Goal: Find specific page/section: Find specific page/section

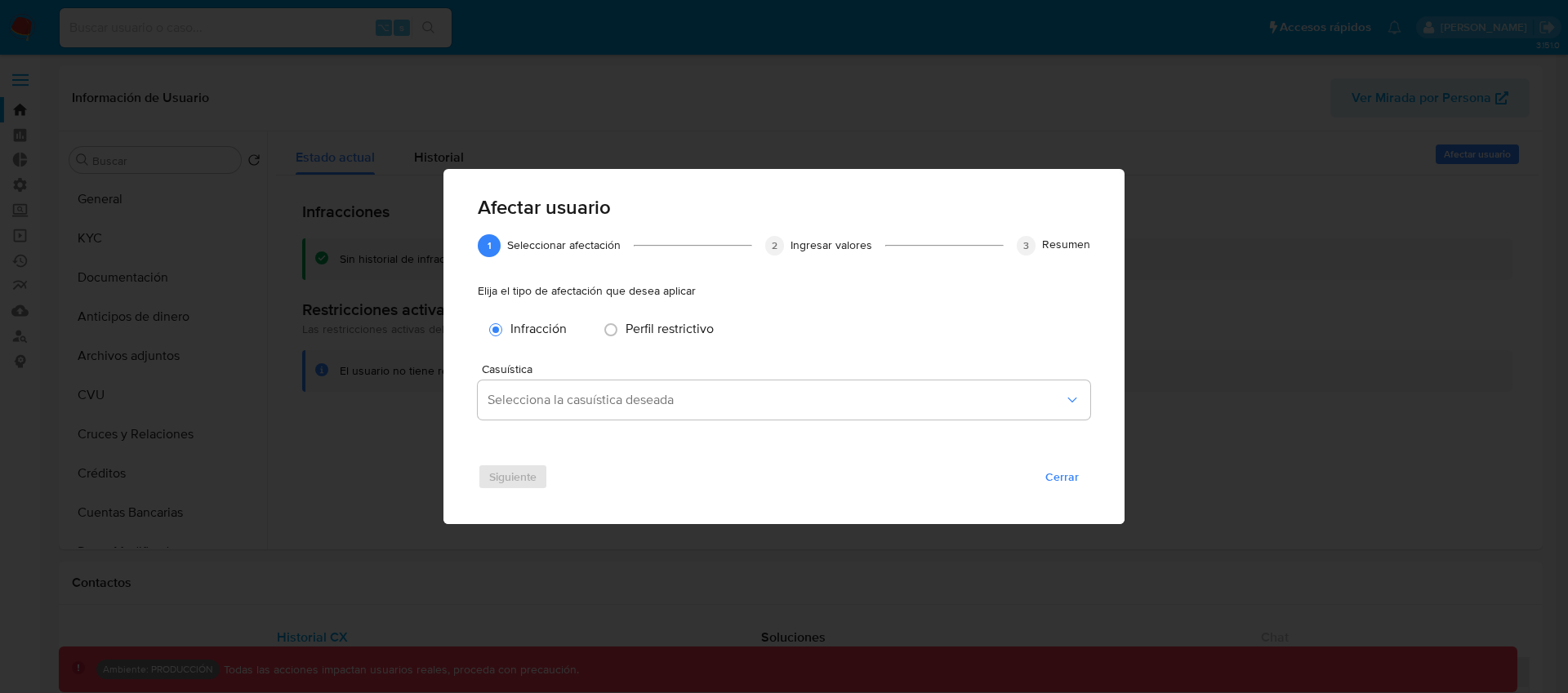
select select "10"
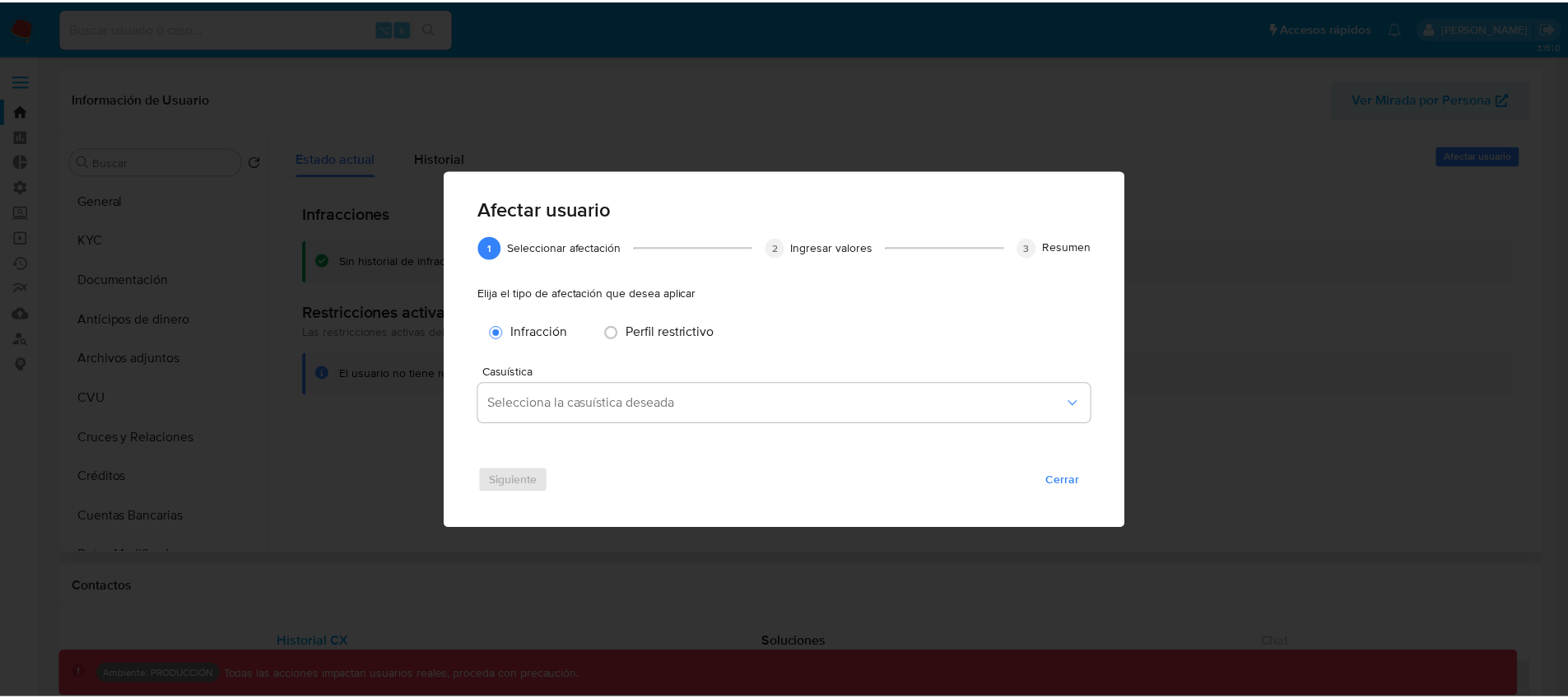
scroll to position [735, 0]
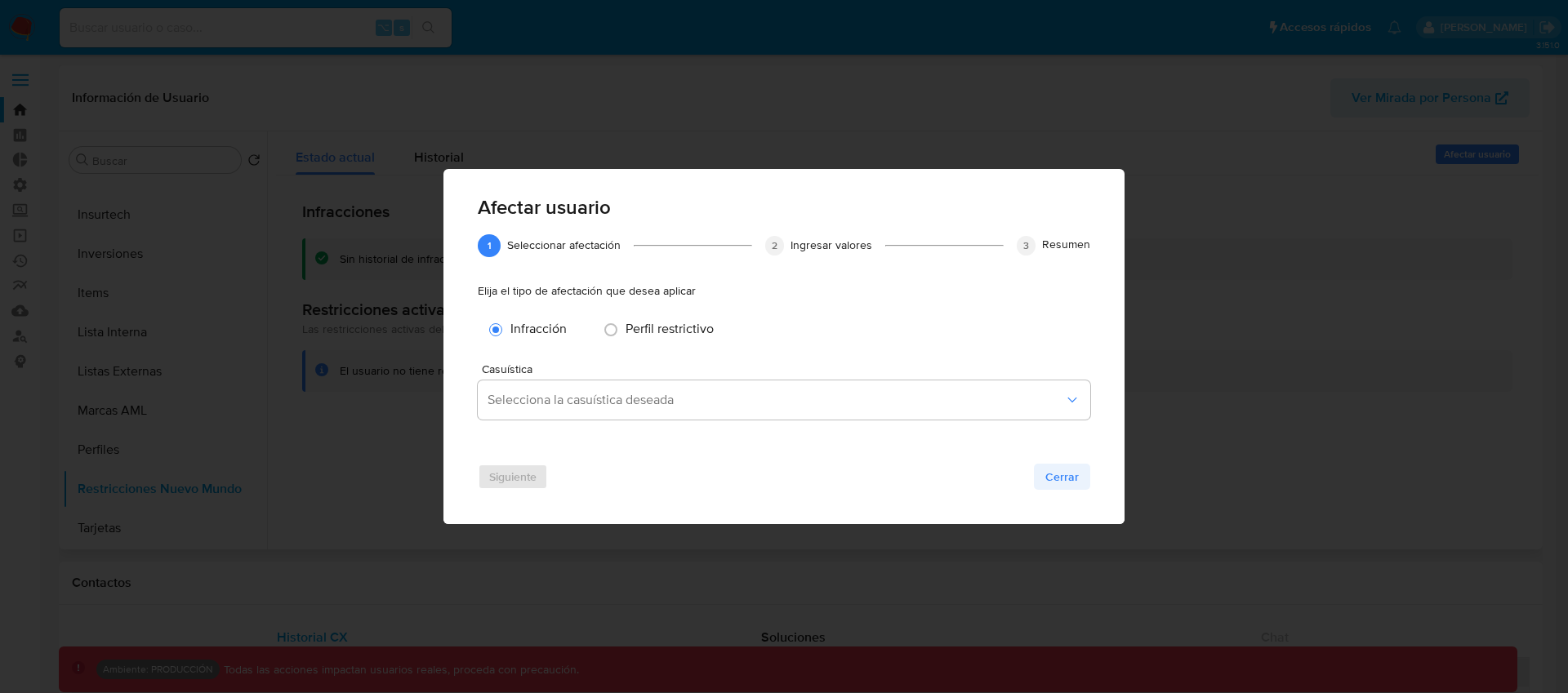
click at [1050, 473] on span "Cerrar" at bounding box center [1062, 477] width 34 height 22
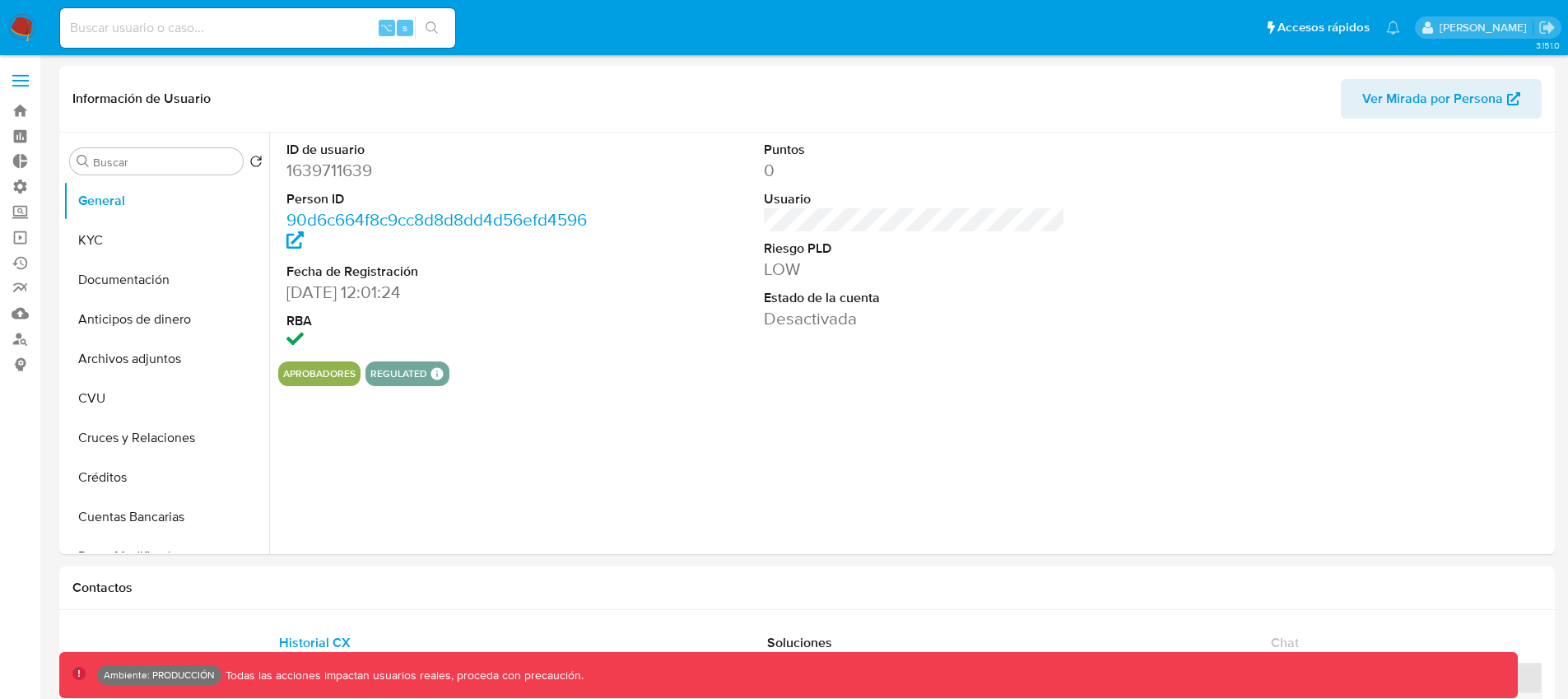
select select "10"
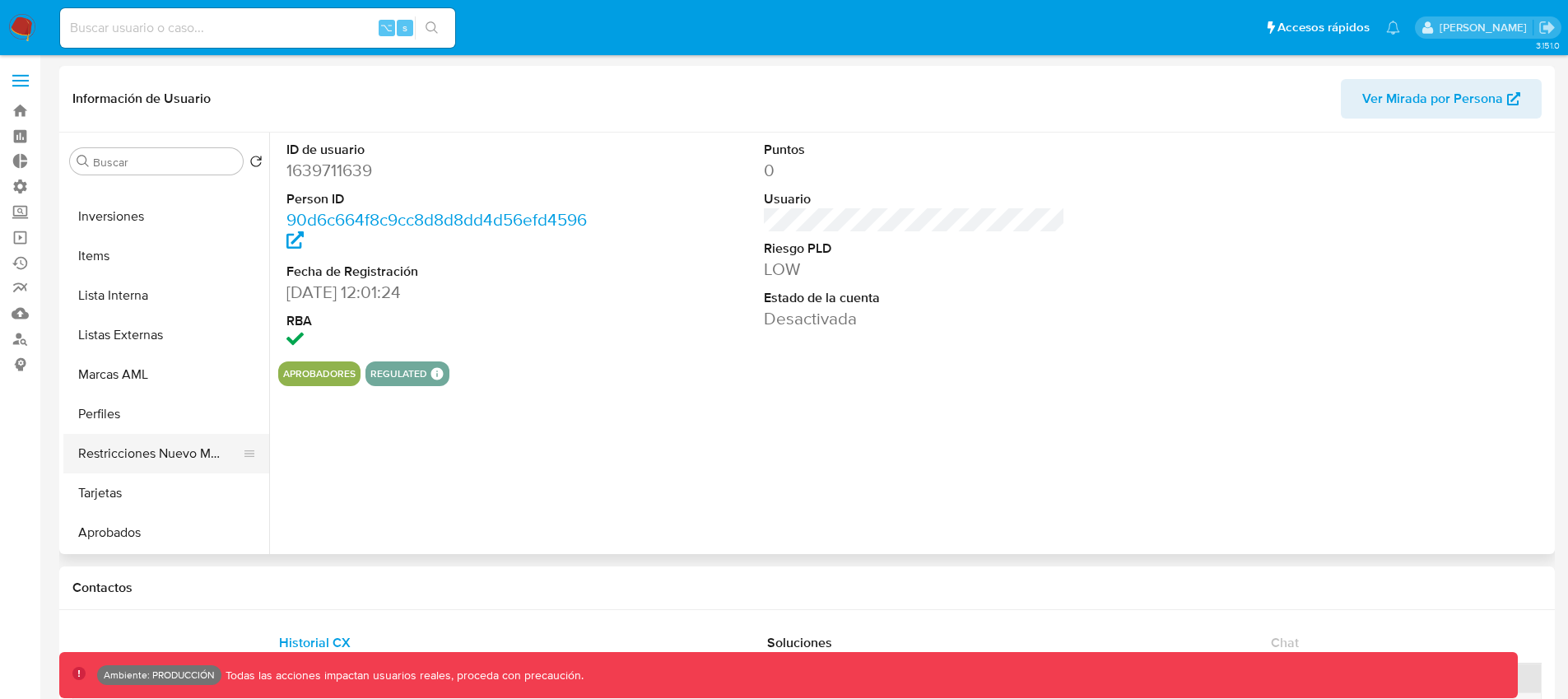
click at [167, 449] on button "Restricciones Nuevo Mundo" at bounding box center [159, 453] width 193 height 40
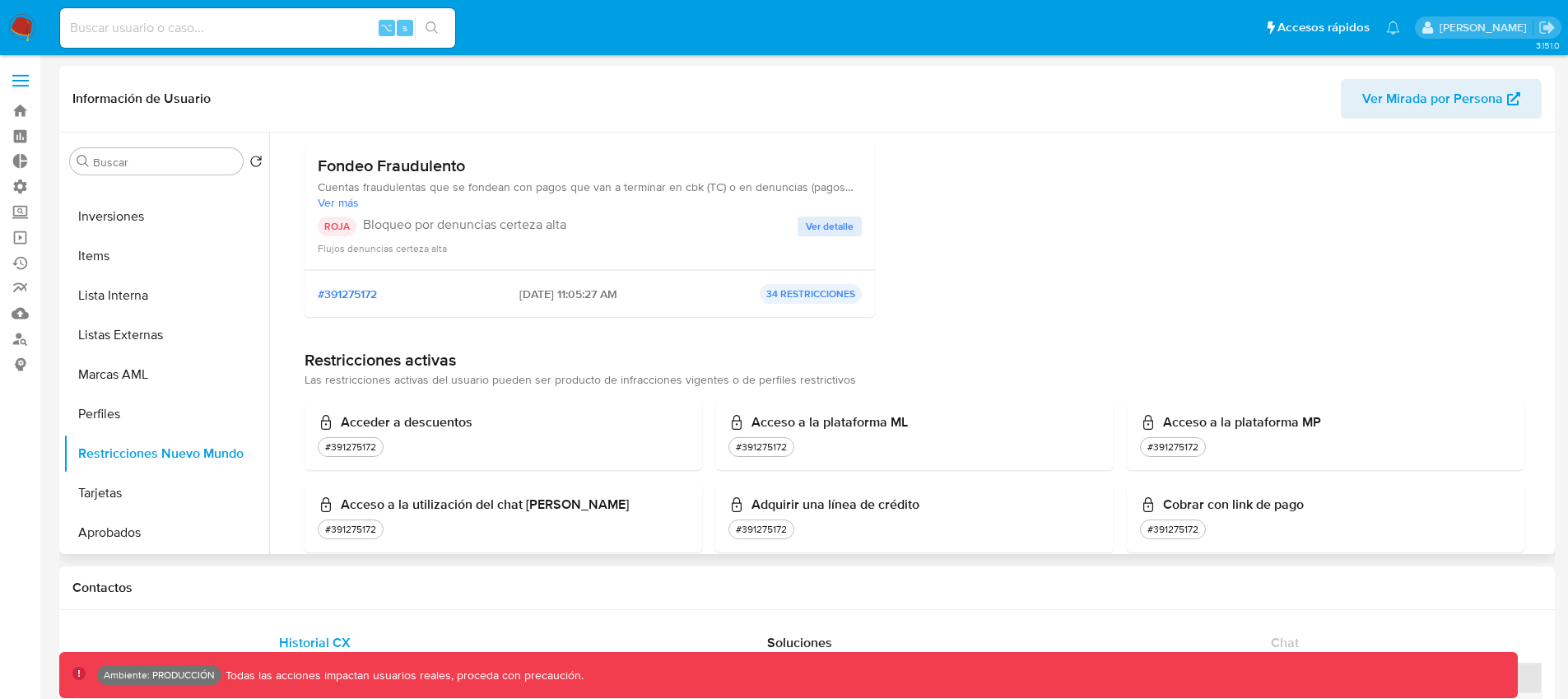
scroll to position [0, 0]
